Goal: Navigation & Orientation: Find specific page/section

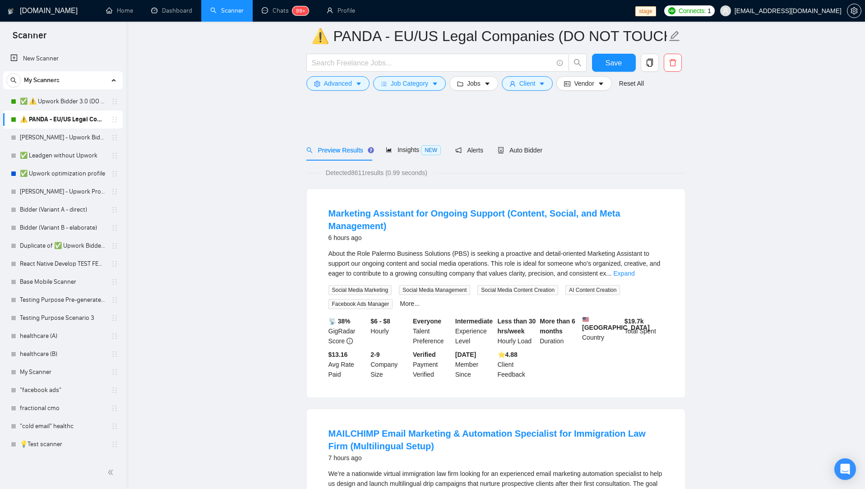
scroll to position [1043, 0]
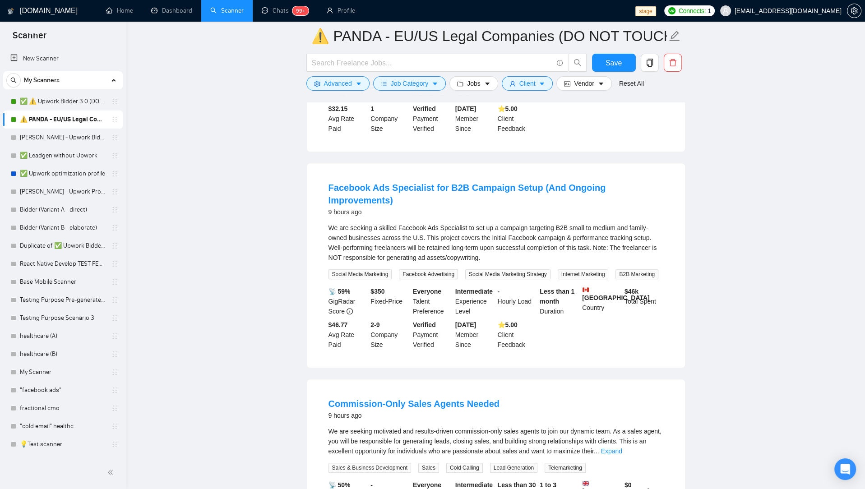
click at [252, 167] on main "⚠️ PANDA - EU/US Legal Companies (DO NOT TOUCH) Save Advanced Job Category Jobs…" at bounding box center [496, 78] width 710 height 2171
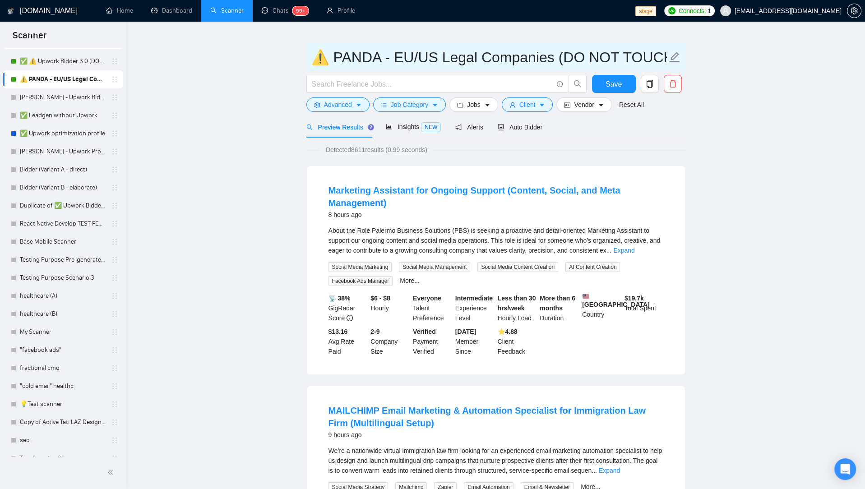
scroll to position [8, 0]
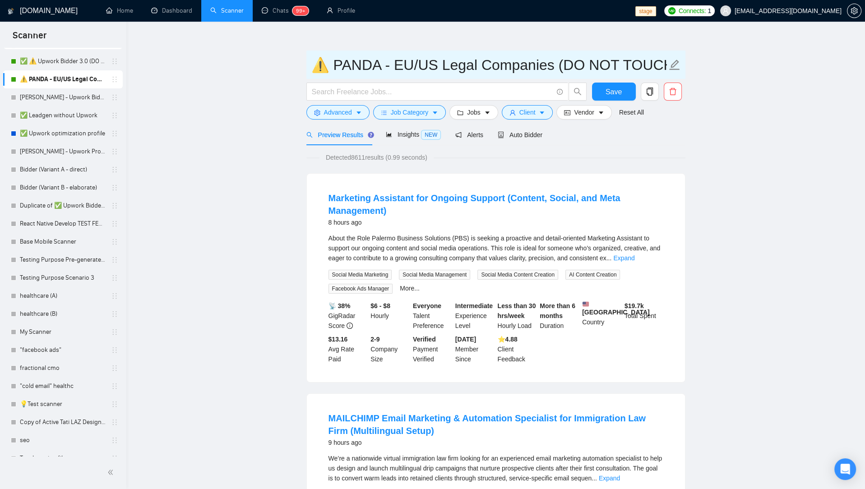
click at [342, 76] on span "⚠️ PANDA - EU/US Legal Companies (DO NOT TOUCH)" at bounding box center [495, 65] width 379 height 28
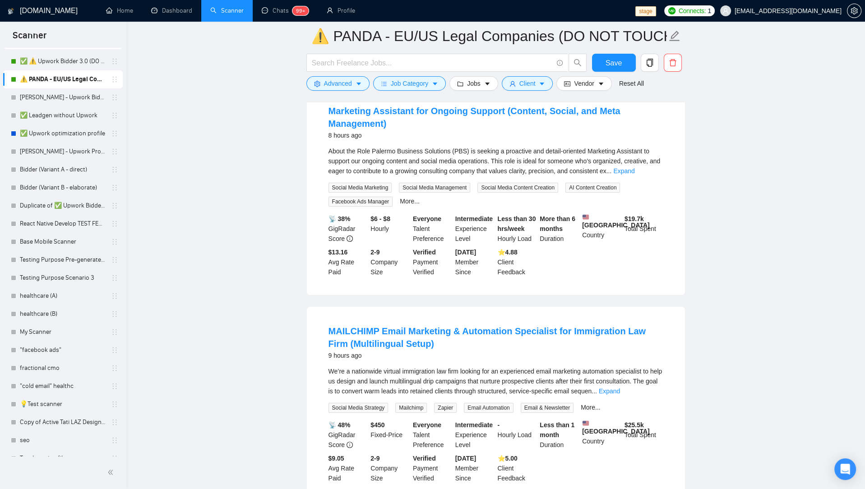
scroll to position [0, 0]
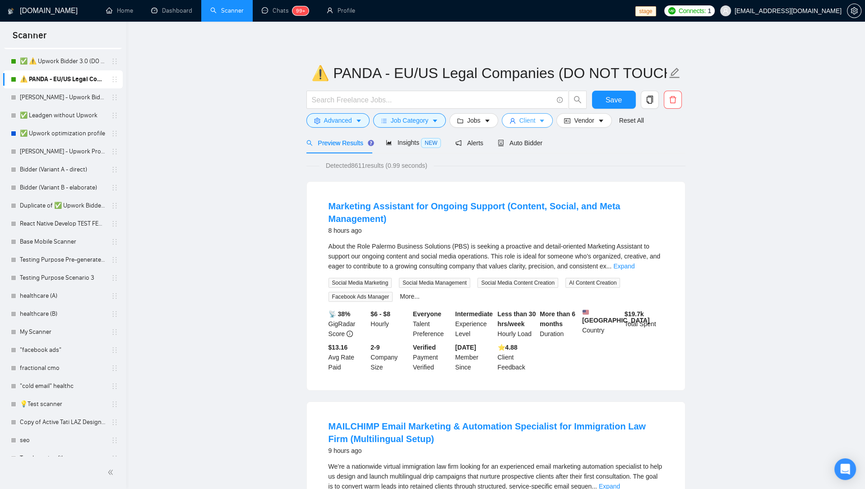
click at [545, 119] on icon "caret-down" at bounding box center [542, 121] width 6 height 6
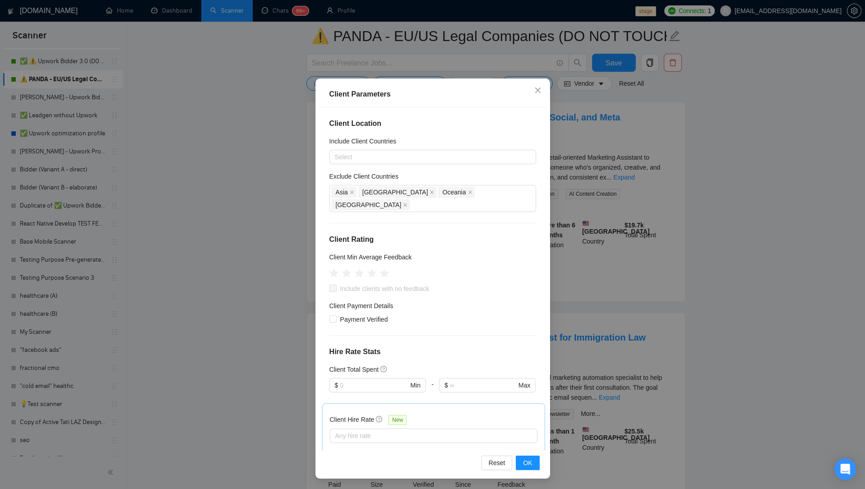
click at [662, 163] on div "Client Parameters Client Location Include Client Countries Select Exclude Clien…" at bounding box center [432, 244] width 865 height 489
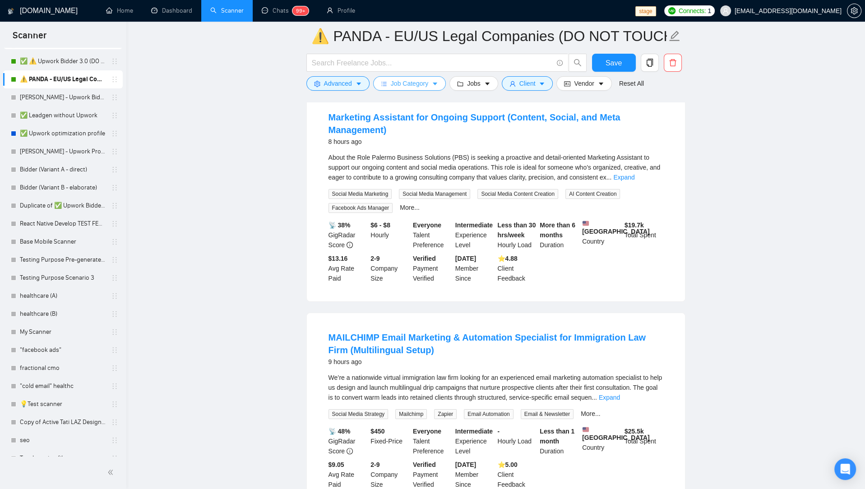
drag, startPoint x: 399, startPoint y: 87, endPoint x: 421, endPoint y: 157, distance: 73.7
click at [399, 87] on span "Job Category" at bounding box center [409, 84] width 37 height 10
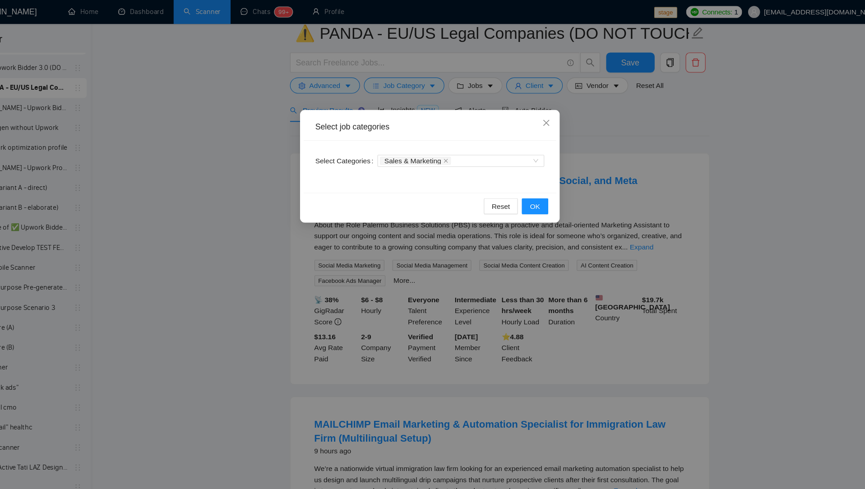
scroll to position [23, 0]
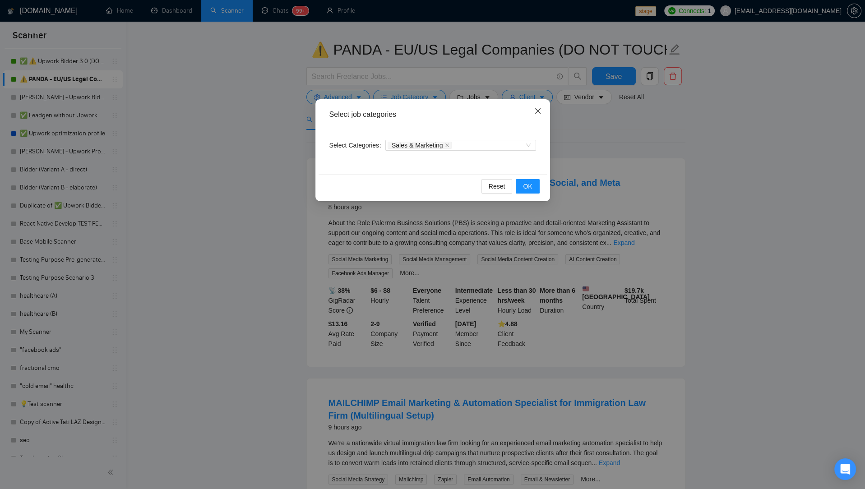
click at [532, 110] on span "Close" at bounding box center [538, 111] width 24 height 24
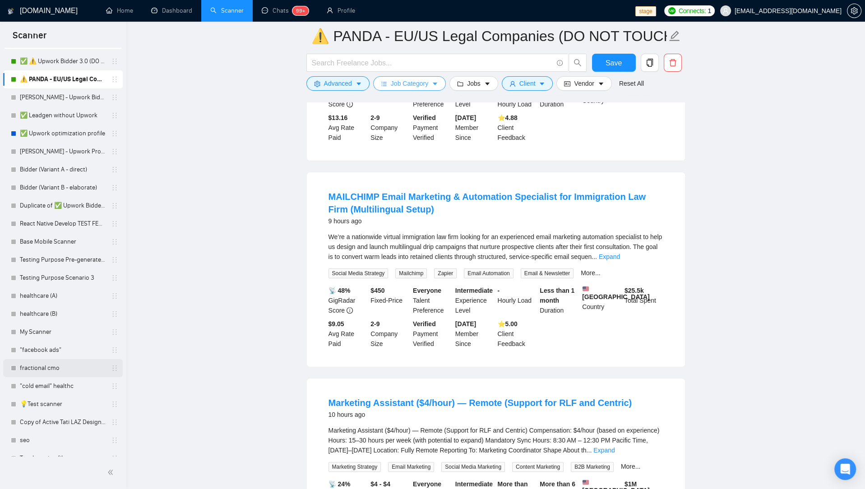
scroll to position [238, 0]
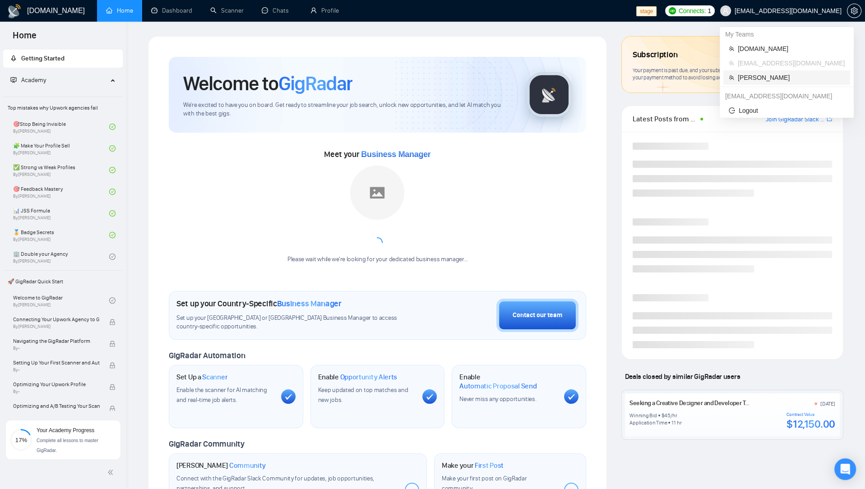
drag, startPoint x: 772, startPoint y: 78, endPoint x: 728, endPoint y: 92, distance: 45.7
click at [772, 78] on span "[PERSON_NAME]" at bounding box center [791, 78] width 107 height 10
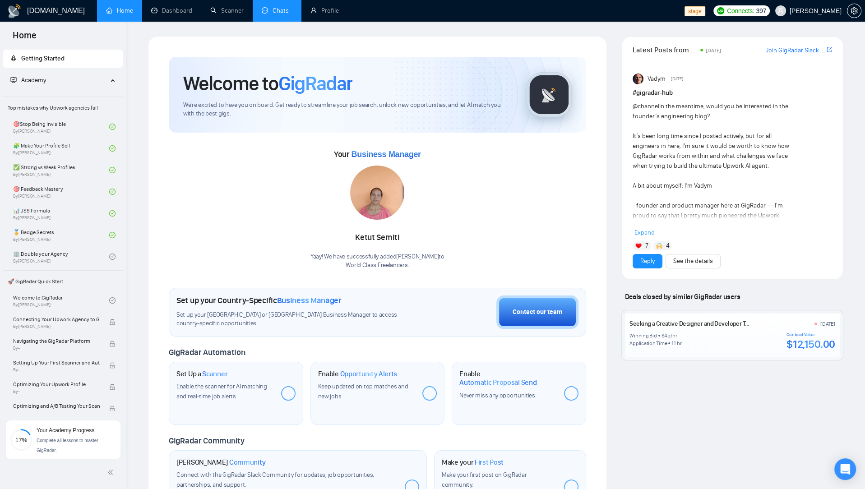
click at [279, 10] on link "Chats" at bounding box center [277, 11] width 31 height 8
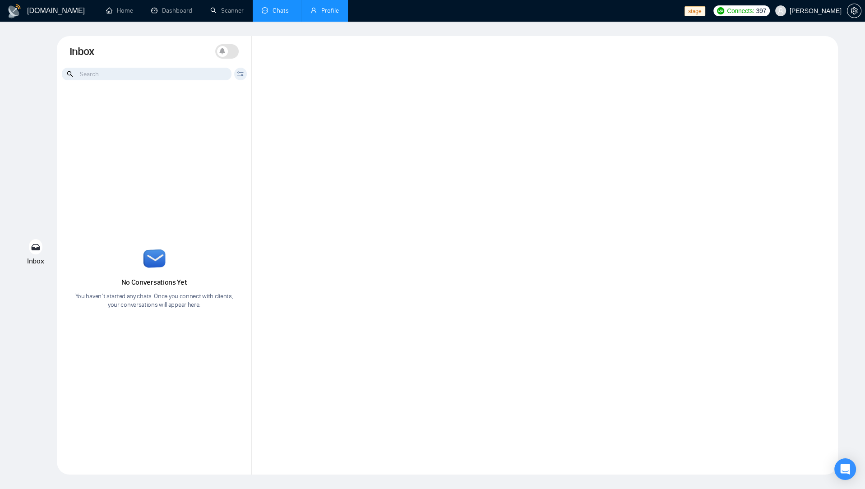
drag, startPoint x: 340, startPoint y: 58, endPoint x: 343, endPoint y: 9, distance: 49.3
click at [340, 58] on div at bounding box center [545, 255] width 586 height 439
click at [338, 7] on link "Profile" at bounding box center [324, 11] width 28 height 8
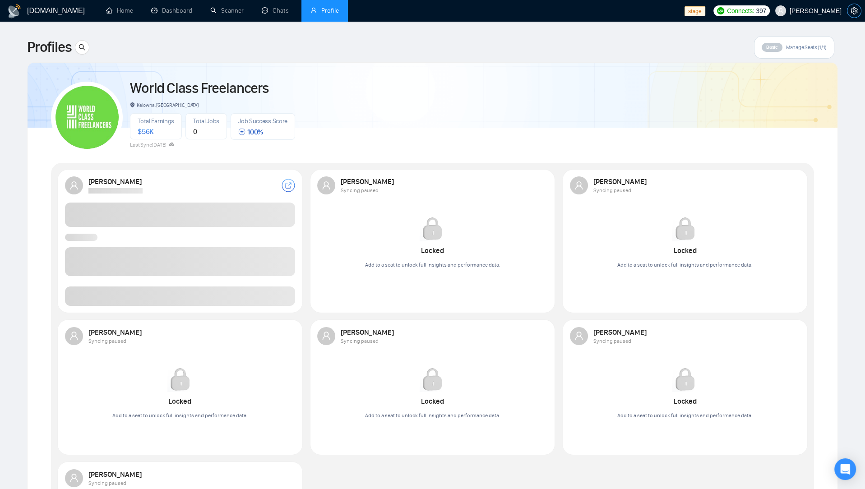
click at [854, 7] on icon "setting" at bounding box center [854, 10] width 7 height 7
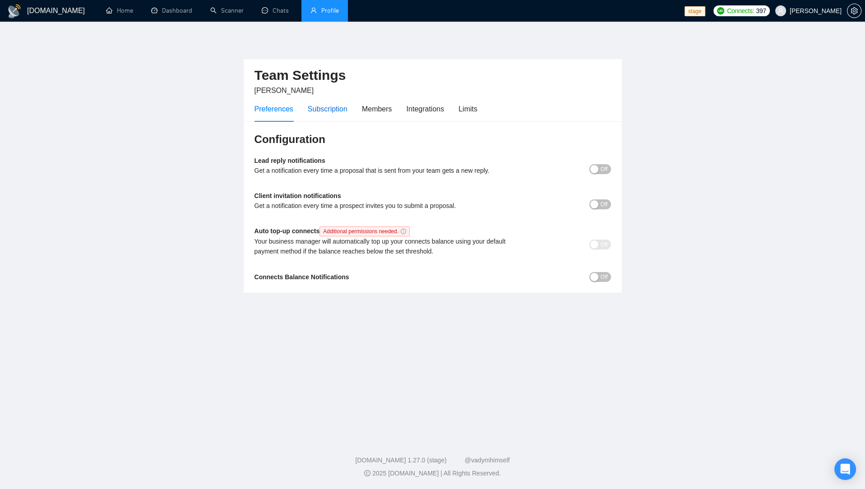
click at [325, 107] on div "Subscription" at bounding box center [328, 108] width 40 height 11
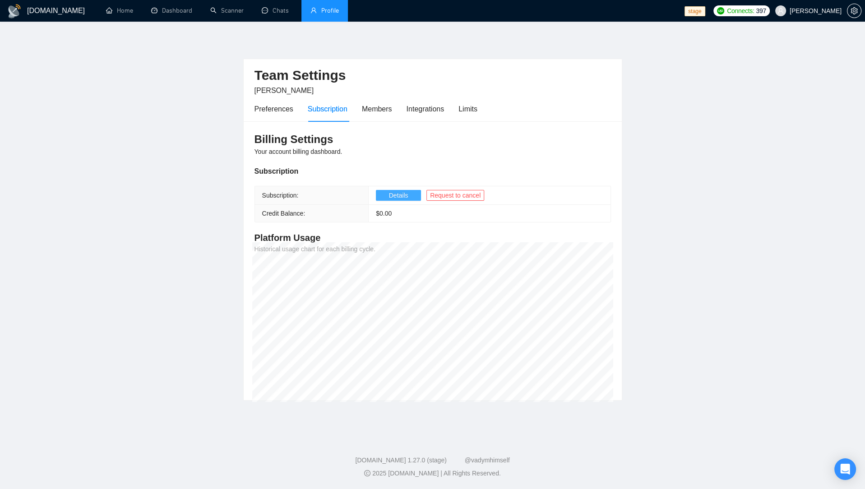
click at [412, 197] on button "Details" at bounding box center [398, 195] width 45 height 11
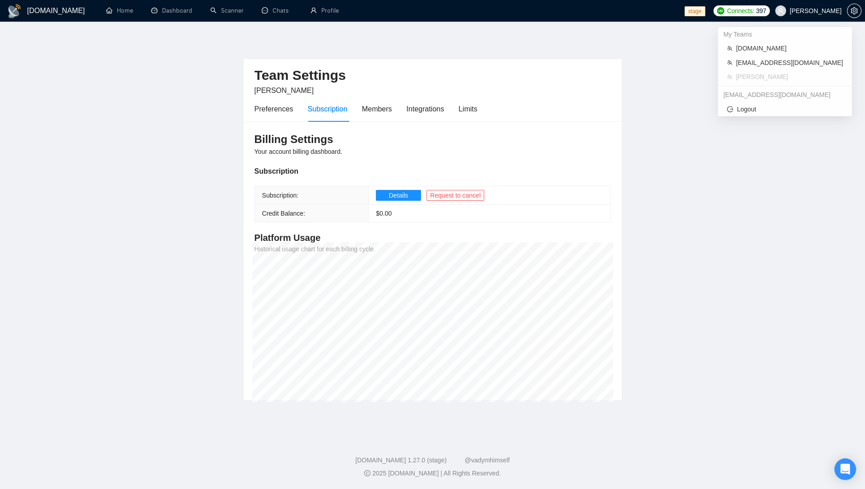
click at [342, 150] on span "Your account billing dashboard." at bounding box center [299, 151] width 88 height 7
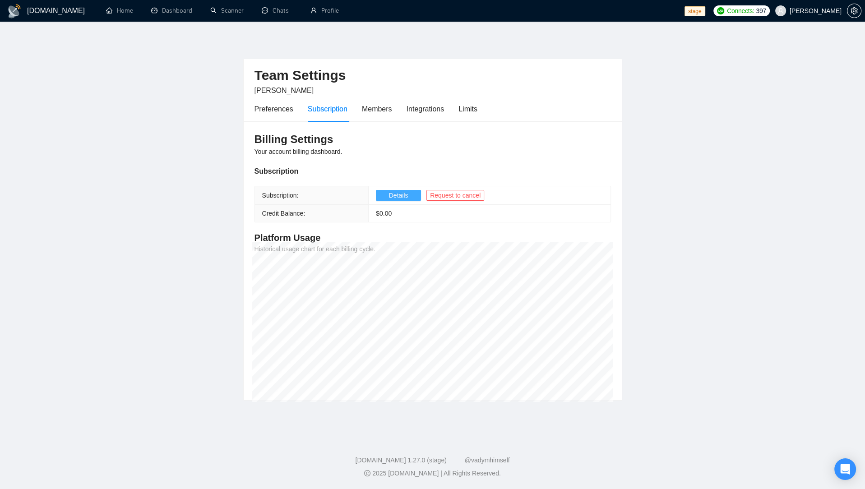
click at [412, 190] on button "Details" at bounding box center [398, 195] width 45 height 11
click at [94, 157] on main "Team Settings Robert O'Kruk Preferences Subscription Members Integrations Limit…" at bounding box center [432, 228] width 836 height 384
click at [408, 193] on span "Details" at bounding box center [398, 195] width 19 height 10
click at [163, 121] on main "Team Settings [PERSON_NAME] Preferences Subscription Members Integrations Limit…" at bounding box center [432, 228] width 836 height 384
click at [231, 13] on link "Scanner" at bounding box center [226, 11] width 33 height 8
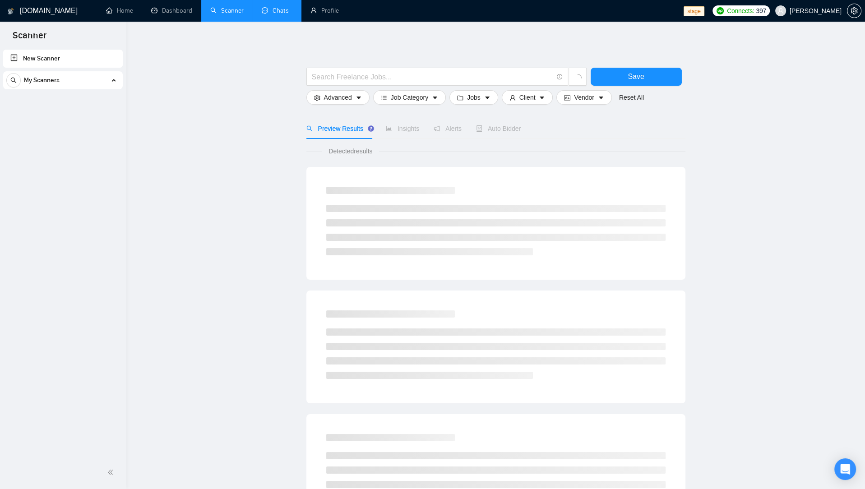
click at [290, 14] on link "Chats" at bounding box center [277, 11] width 31 height 8
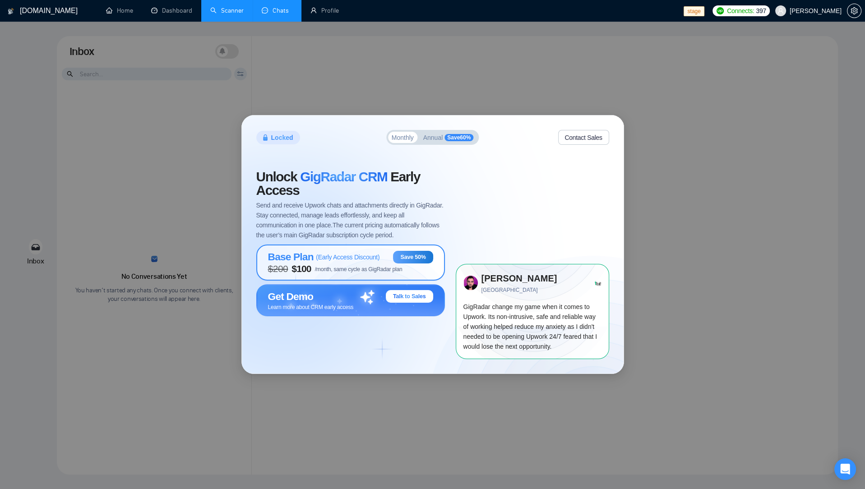
click at [359, 259] on span "( Early Access Discount )" at bounding box center [348, 257] width 64 height 7
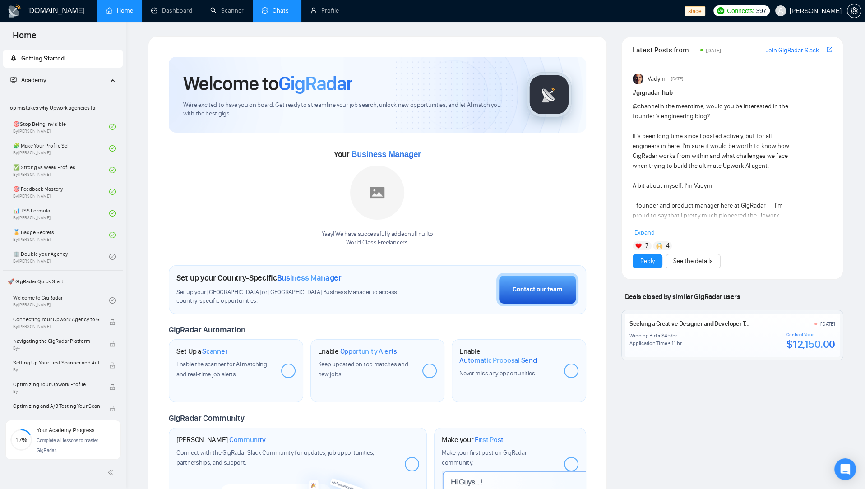
click at [285, 14] on link "Chats" at bounding box center [277, 11] width 31 height 8
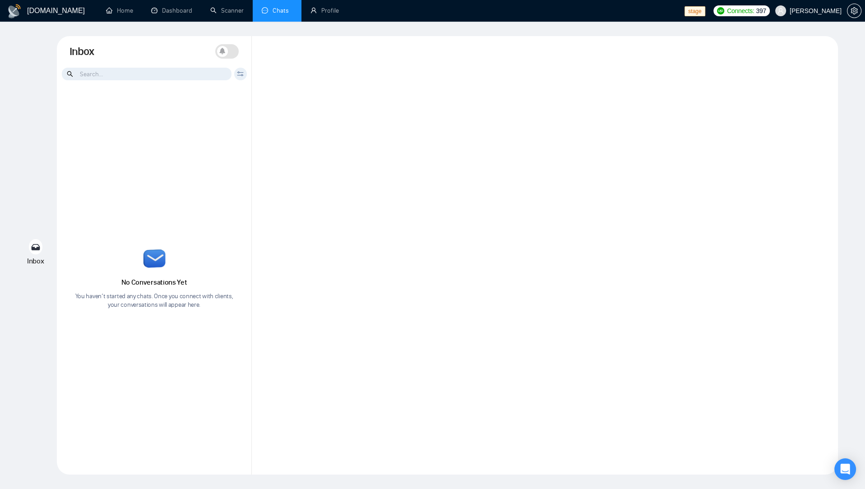
click at [15, 145] on div "Inbox Inbox Turn On Push Notifications Stay updated instantly with real-time al…" at bounding box center [432, 255] width 836 height 439
click at [324, 211] on div at bounding box center [545, 255] width 586 height 439
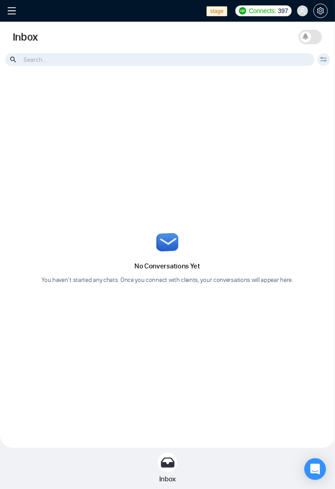
click at [170, 260] on div "No Conversations Yet You haven’t started any chats. Once you connect with clien…" at bounding box center [167, 259] width 335 height 366
